Goal: Task Accomplishment & Management: Use online tool/utility

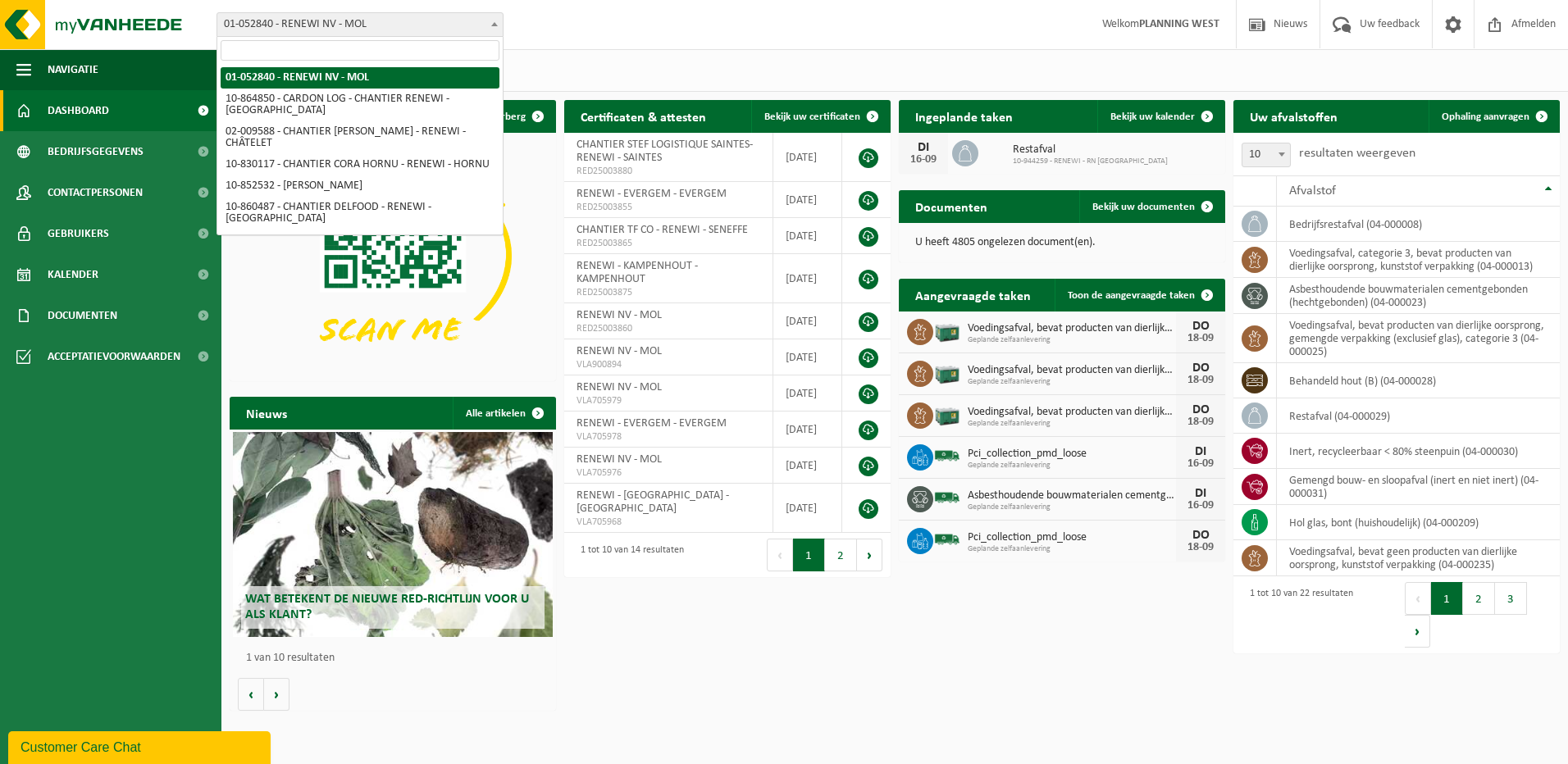
click at [461, 31] on span "01-052840 - RENEWI NV - MOL" at bounding box center [360, 25] width 286 height 23
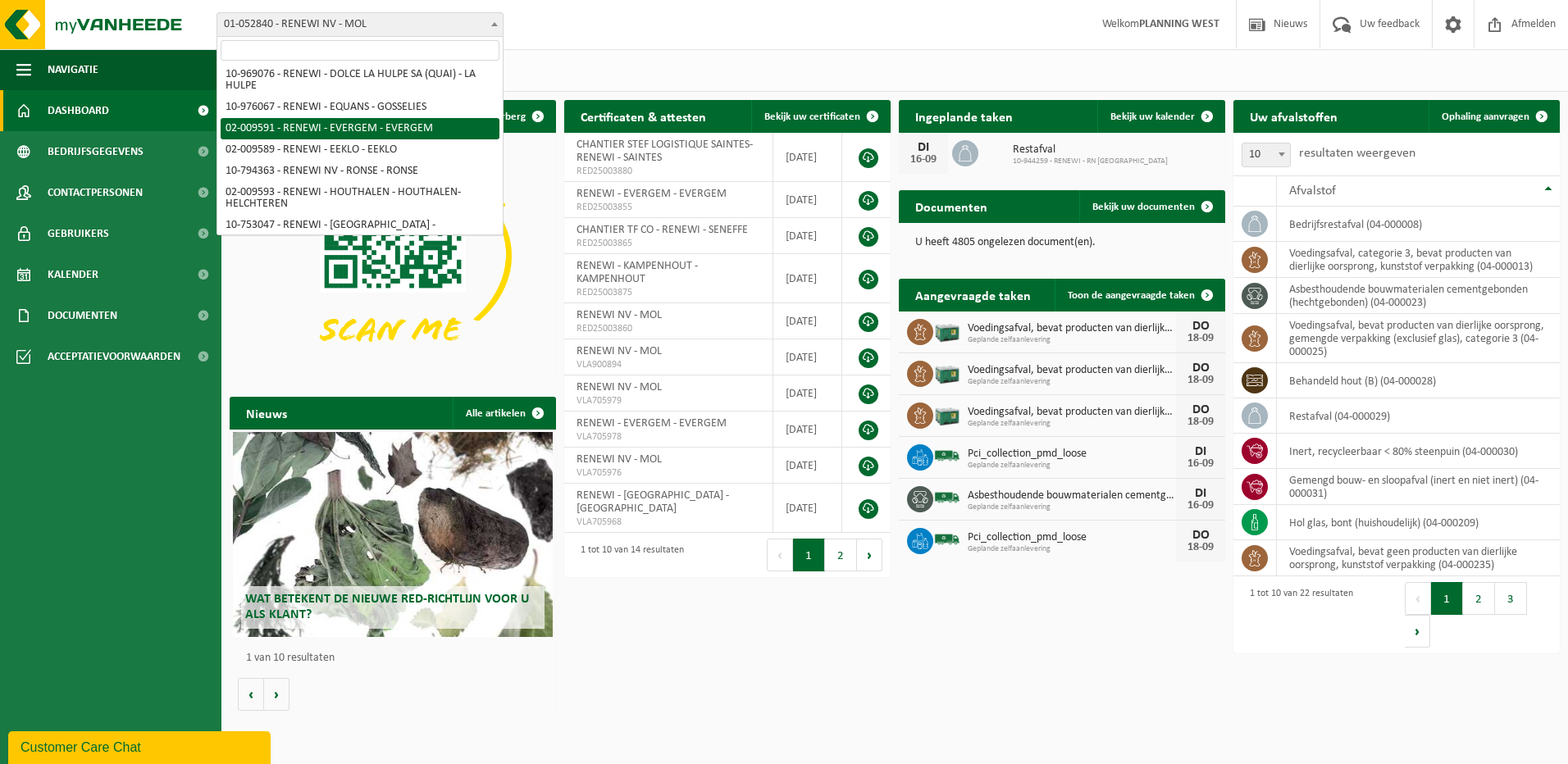
select select "1813"
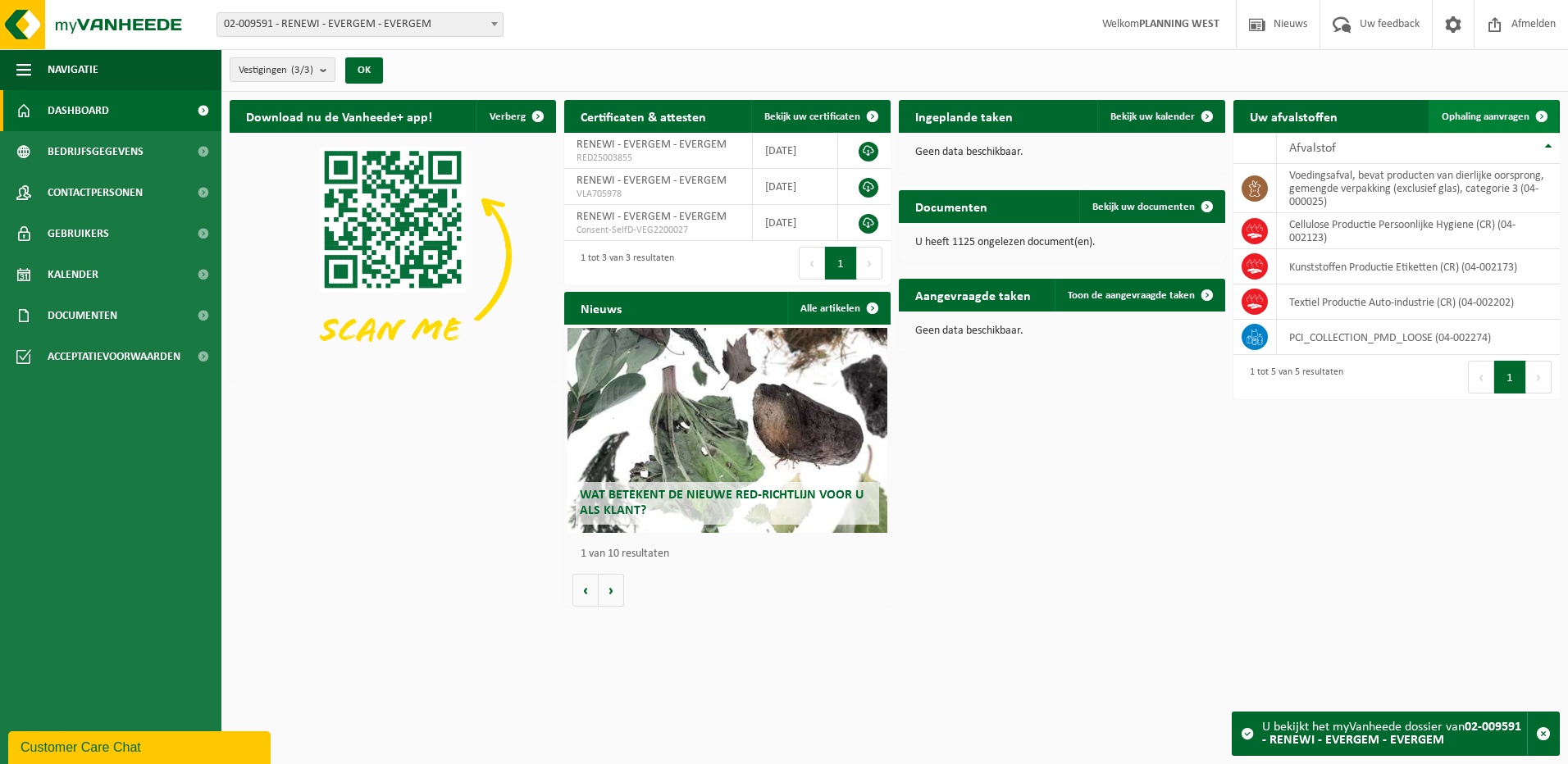
click at [1483, 112] on span "Ophaling aanvragen" at bounding box center [1485, 117] width 88 height 11
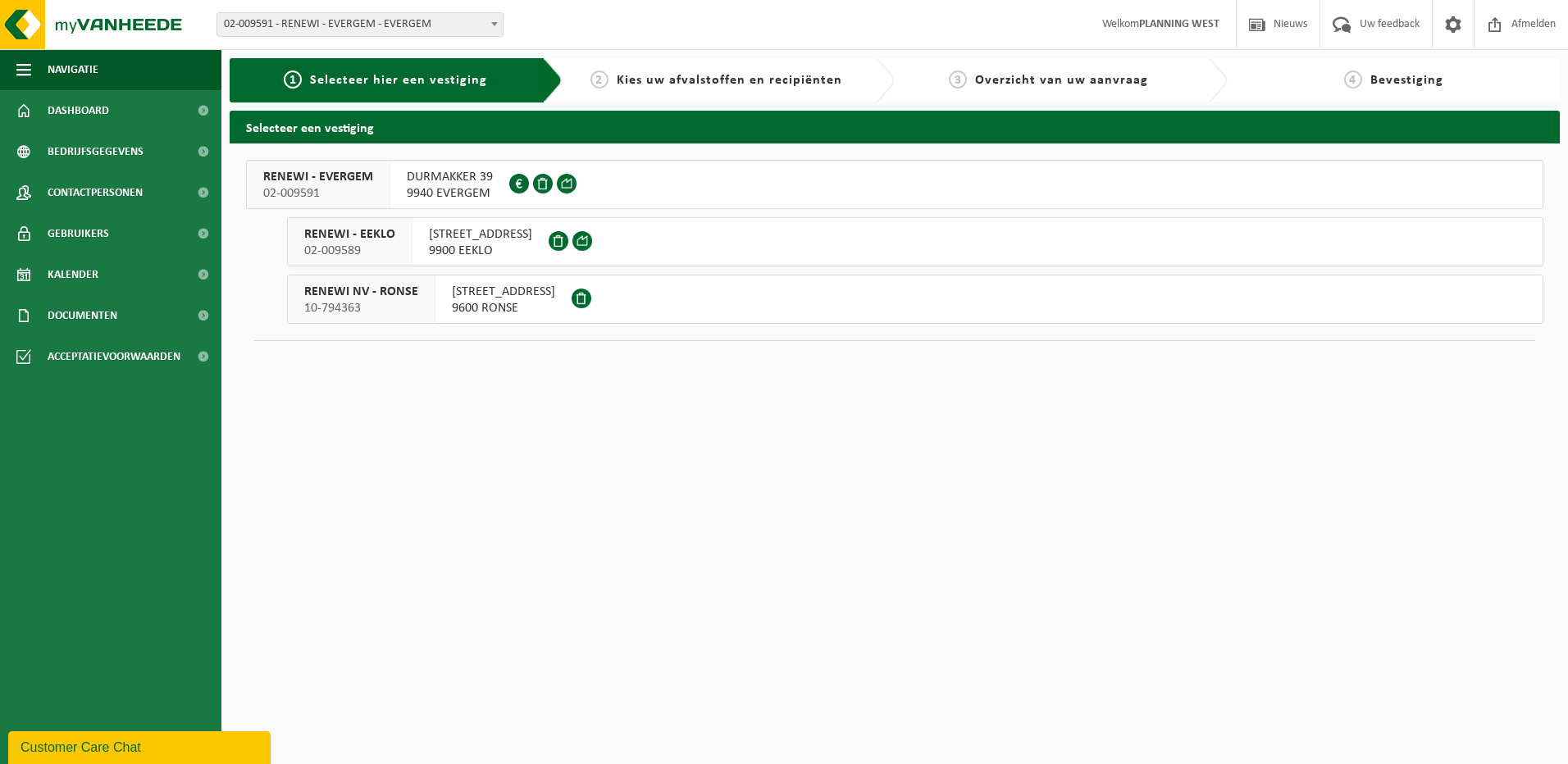
click at [426, 182] on span "DURMAKKER 39" at bounding box center [450, 177] width 86 height 16
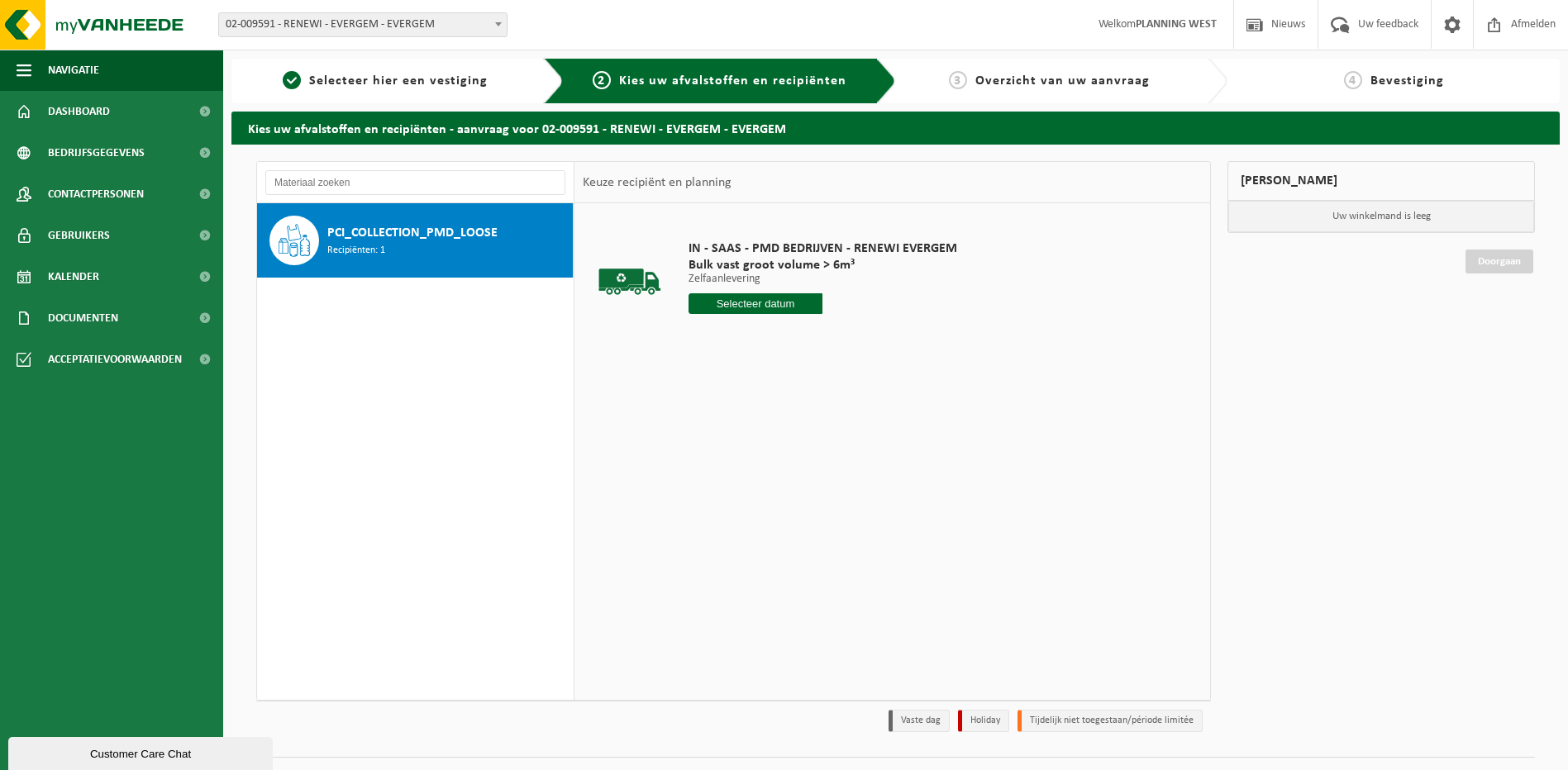
click at [777, 306] on input "text" at bounding box center [755, 304] width 135 height 21
click at [707, 449] on div "15" at bounding box center [703, 451] width 29 height 26
type input "Van 2025-09-15"
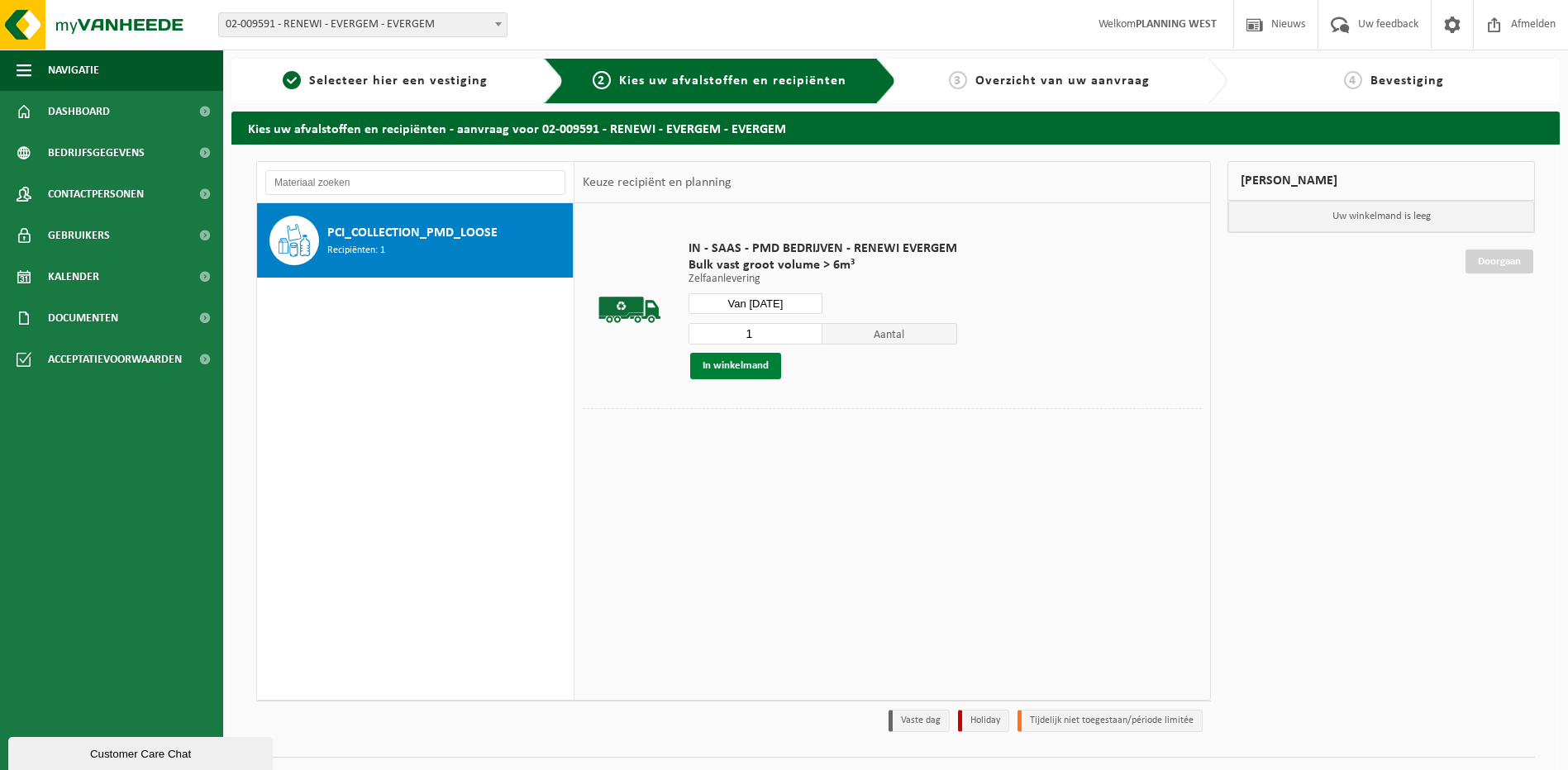
click at [757, 367] on button "In winkelmand" at bounding box center [736, 366] width 91 height 26
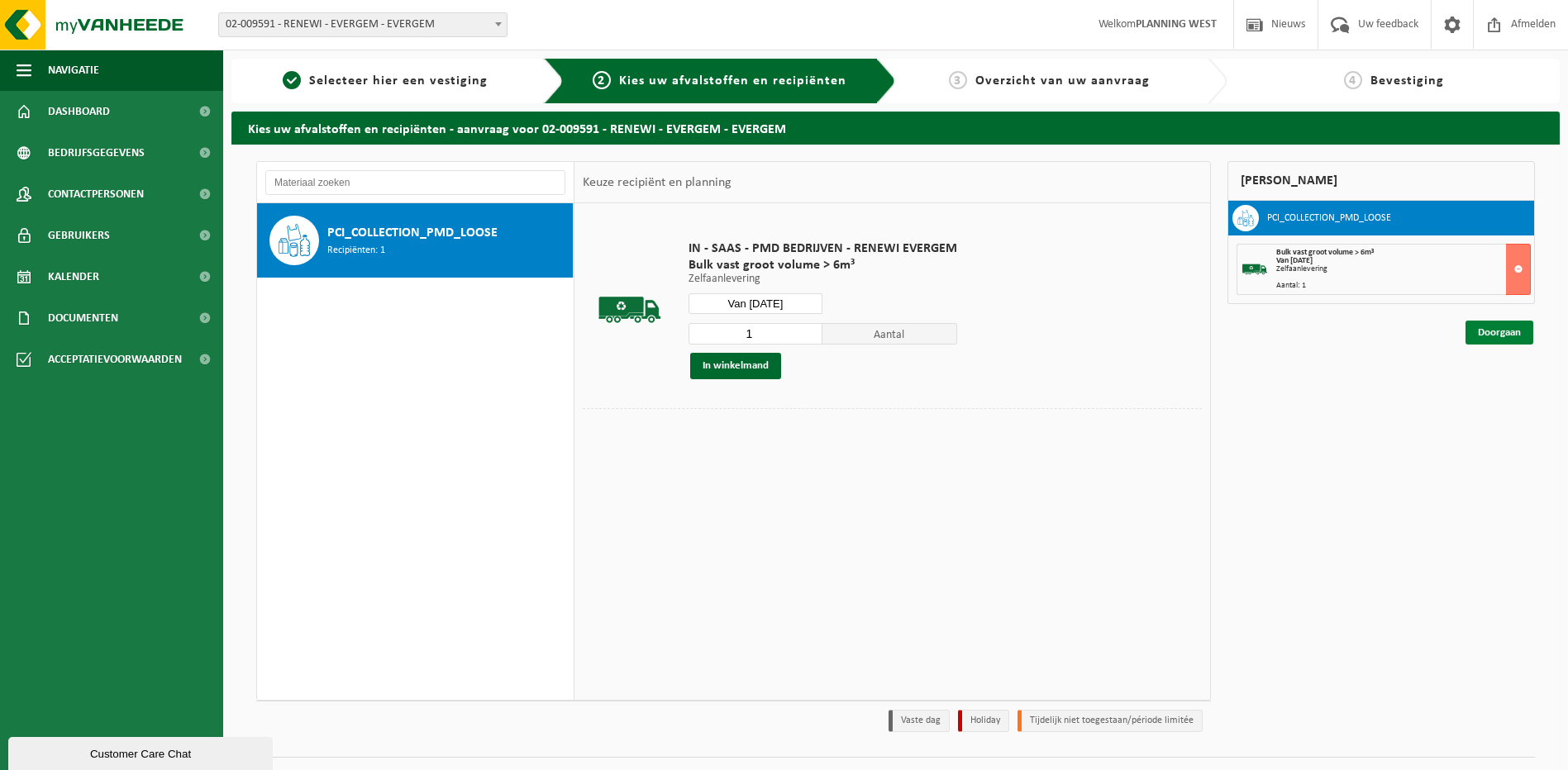
click at [1505, 336] on link "Doorgaan" at bounding box center [1499, 332] width 68 height 24
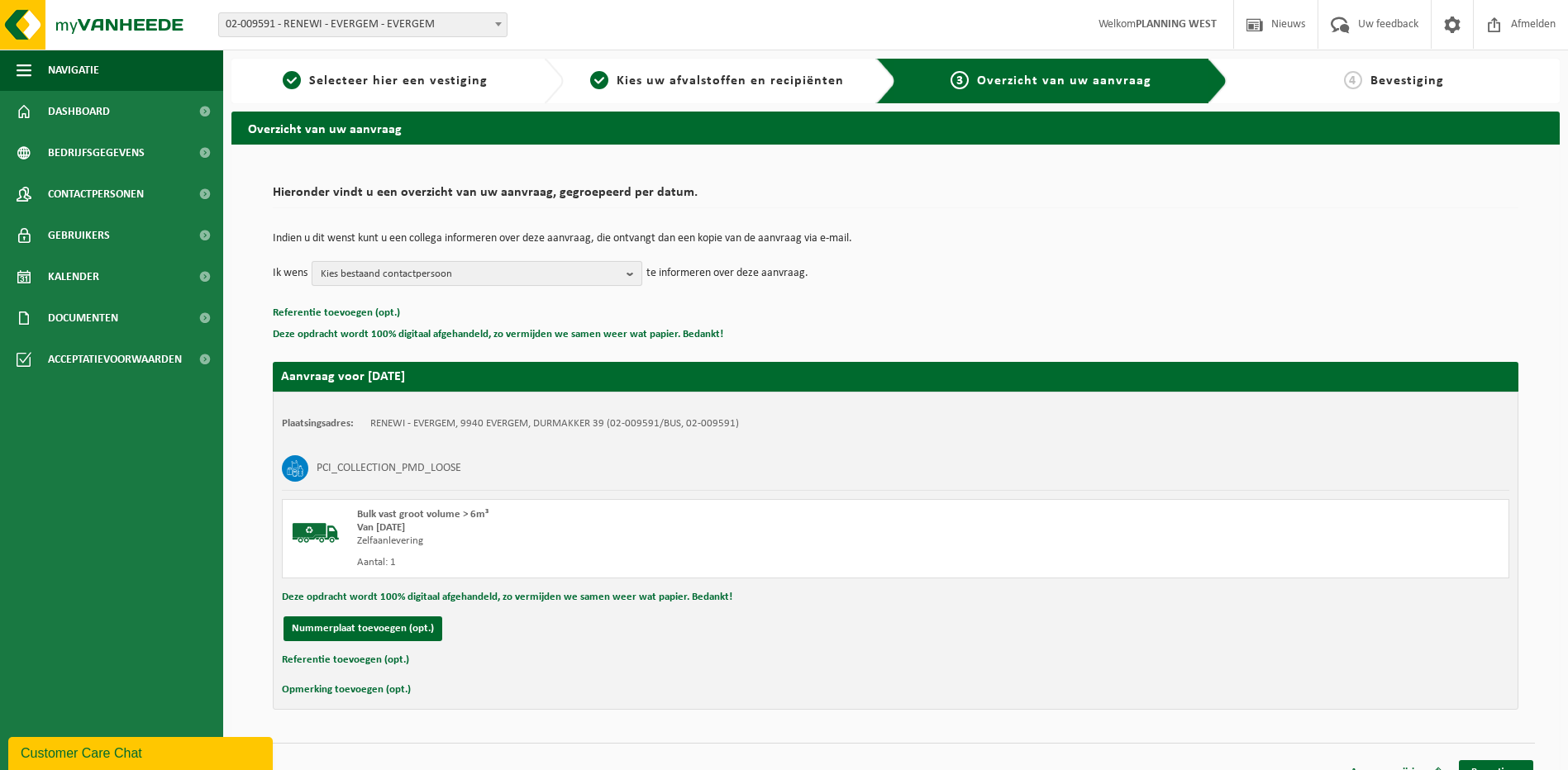
click at [474, 273] on span "Kies bestaand contactpersoon" at bounding box center [471, 275] width 300 height 25
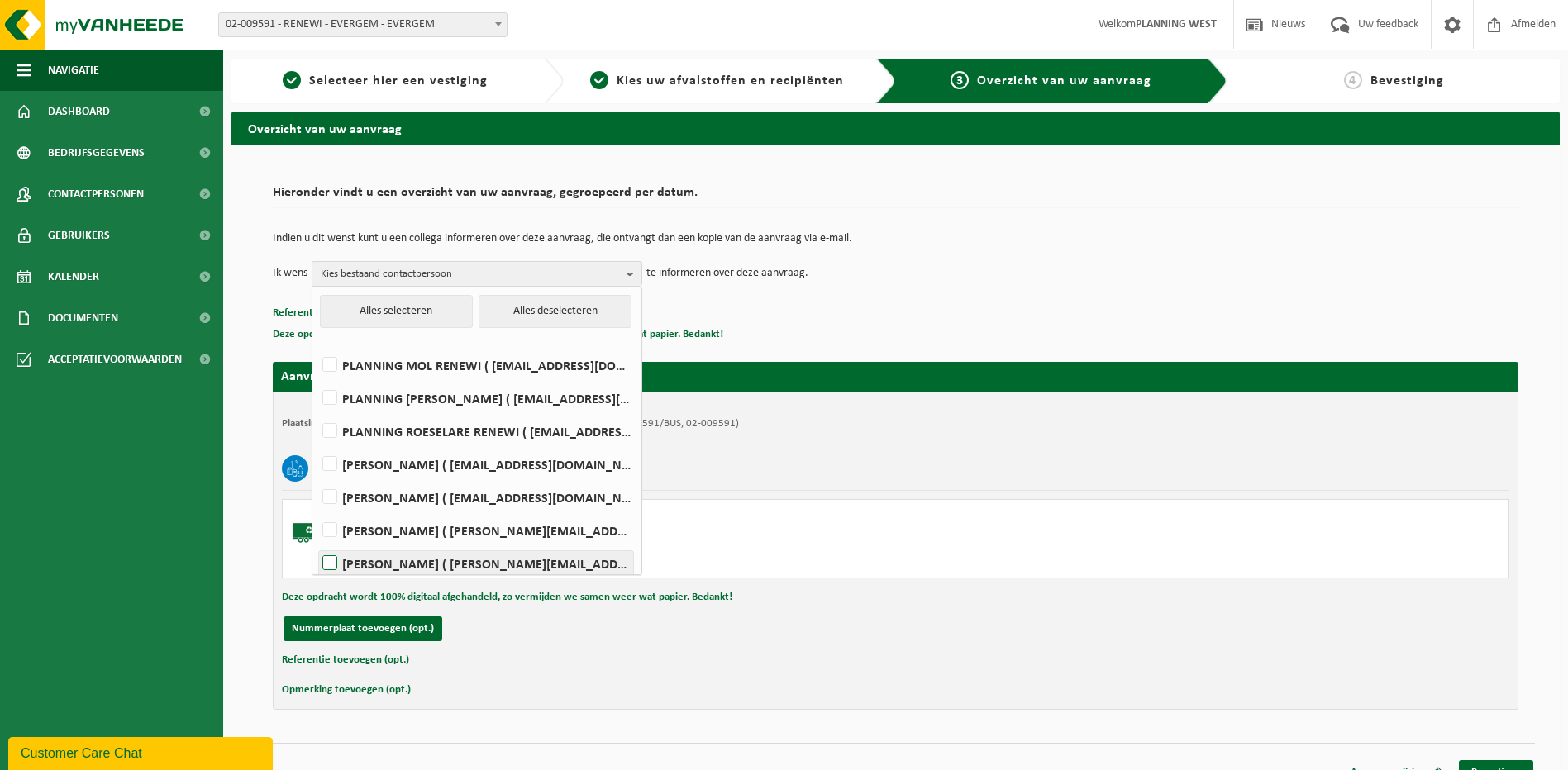
click at [324, 561] on label "PAUL CORNELISSEN ( paul.cornelissen@renewi.com )" at bounding box center [477, 563] width 314 height 25
click at [317, 543] on input "PAUL CORNELISSEN ( paul.cornelissen@renewi.com )" at bounding box center [316, 542] width 1 height 1
checkbox input "true"
click at [1474, 761] on link "Bevestigen" at bounding box center [1496, 772] width 74 height 24
